Goal: Information Seeking & Learning: Learn about a topic

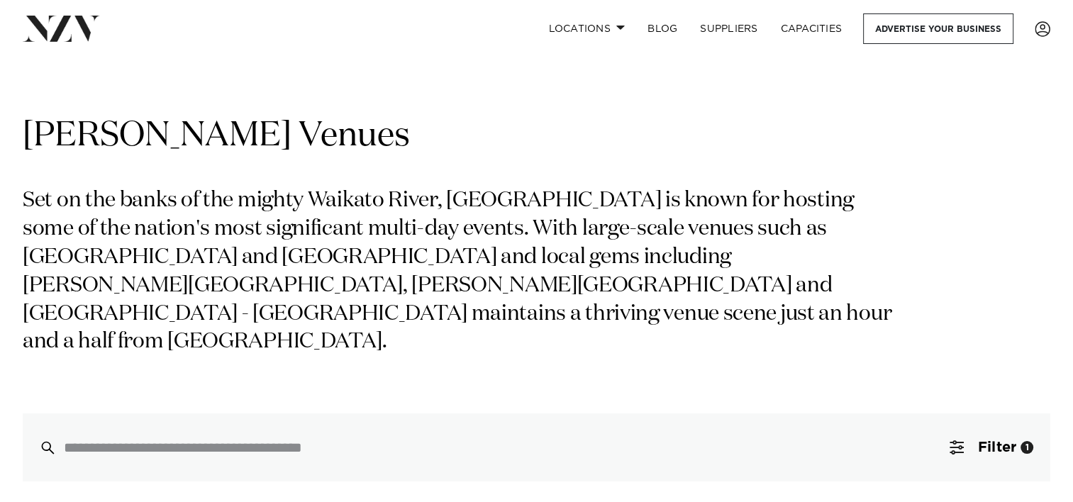
click at [650, 350] on div "[PERSON_NAME] Venues Set on the banks of the mighty Waikato River, [GEOGRAPHIC_…" at bounding box center [537, 298] width 1028 height 368
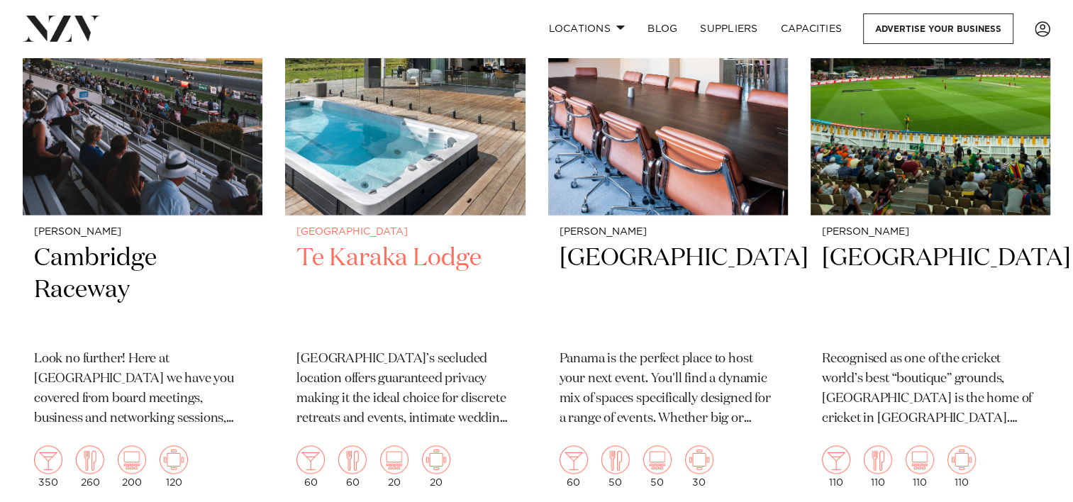
scroll to position [1987, 0]
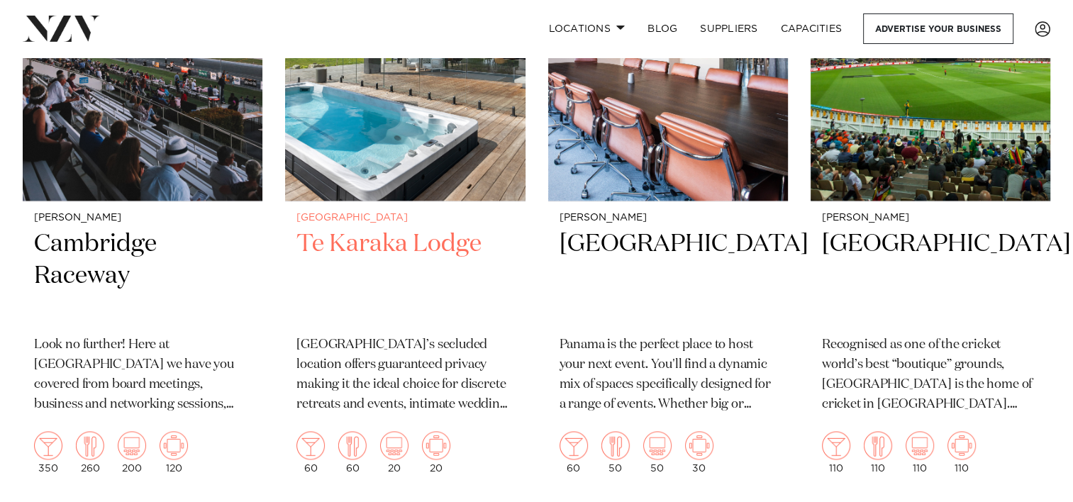
click at [355, 228] on h2 "Te Karaka Lodge" at bounding box center [405, 276] width 217 height 96
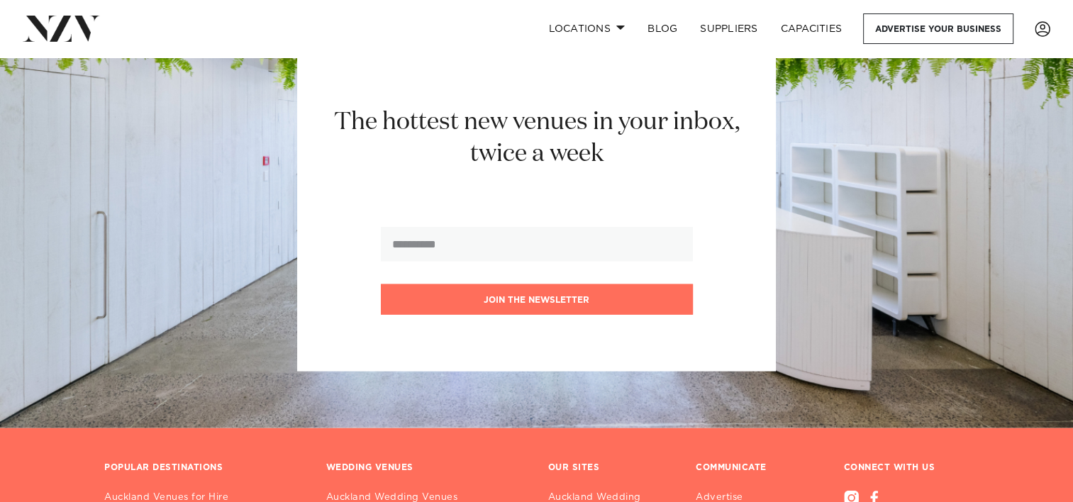
scroll to position [3203, 0]
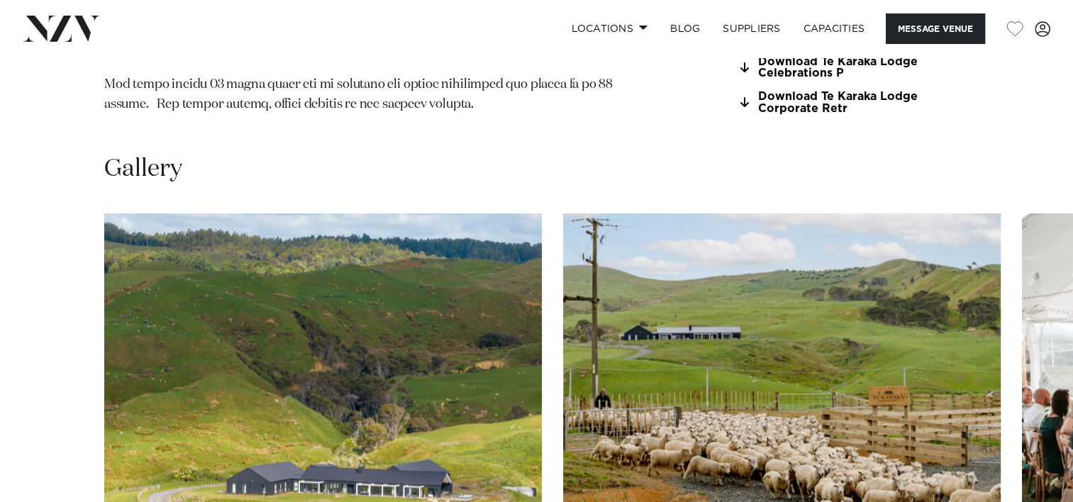
scroll to position [1348, 0]
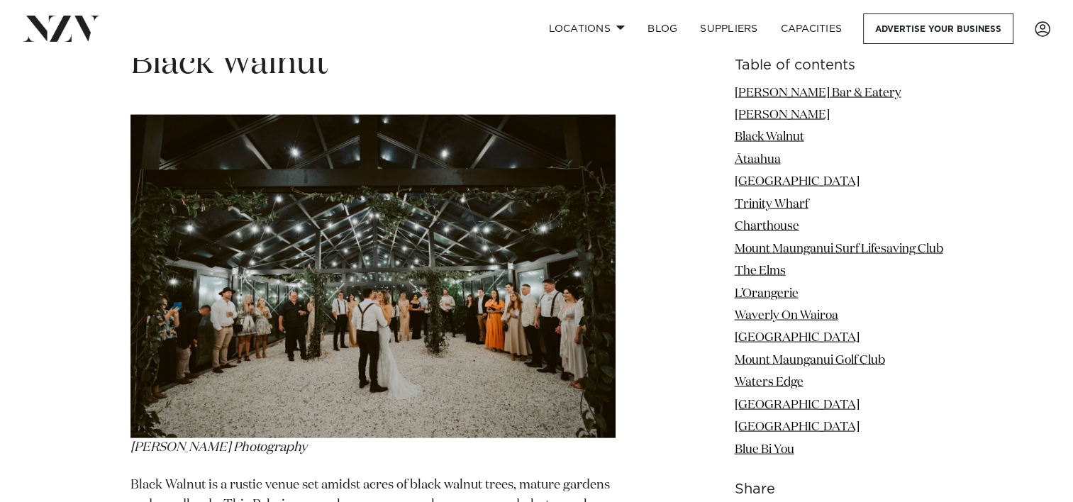
scroll to position [2909, 0]
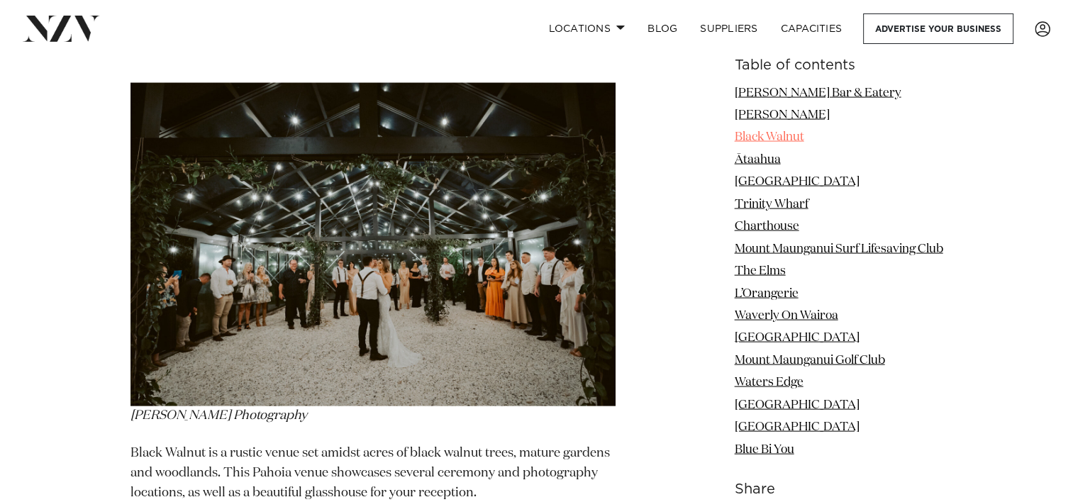
click at [769, 136] on link "Black Walnut" at bounding box center [770, 137] width 70 height 12
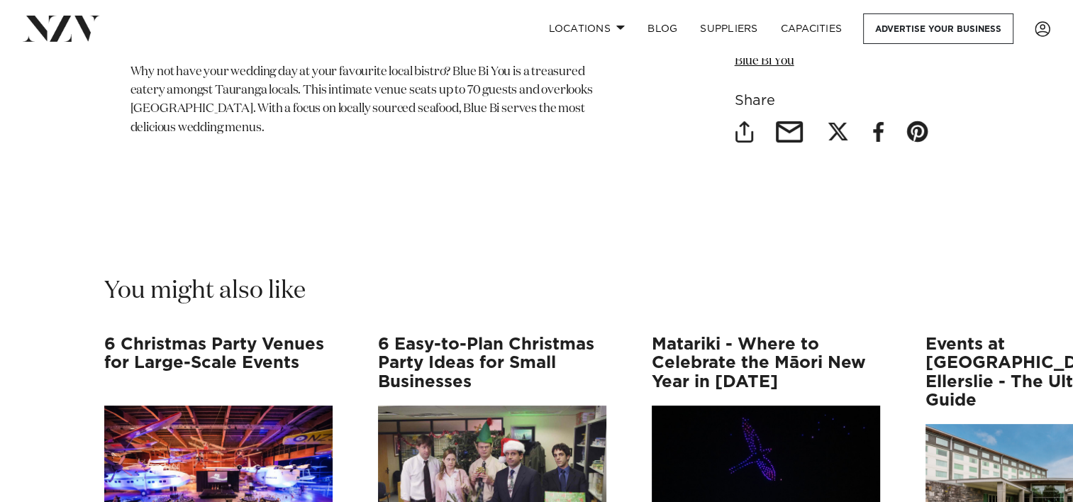
scroll to position [10983, 0]
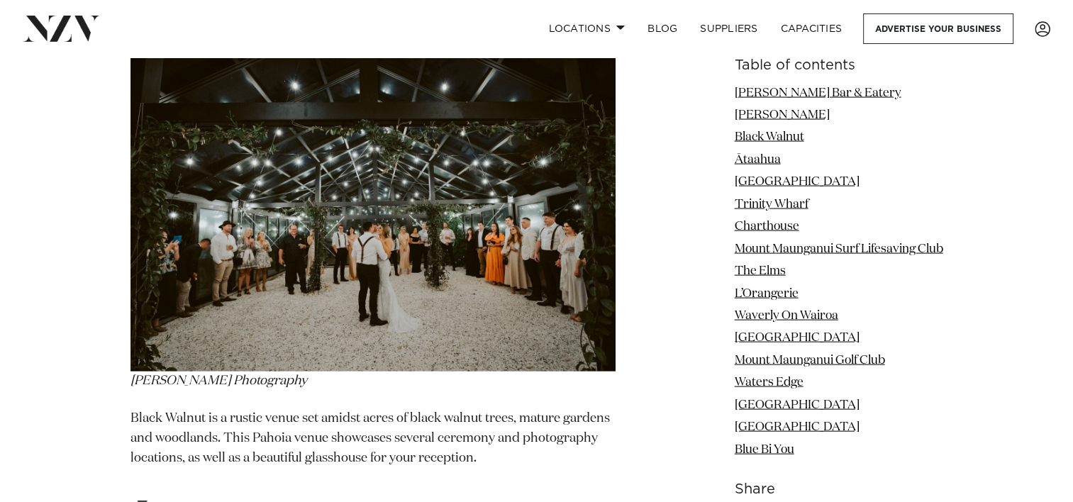
scroll to position [2909, 0]
